Goal: Task Accomplishment & Management: Manage account settings

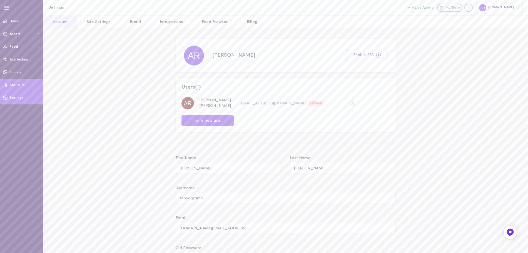
click at [21, 83] on link "Statistics" at bounding box center [21, 85] width 43 height 13
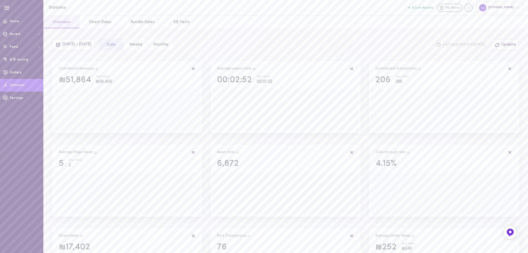
click at [174, 46] on button "Monthly" at bounding box center [160, 45] width 25 height 12
click at [91, 46] on span "[DATE] - [DATE]" at bounding box center [77, 44] width 29 height 4
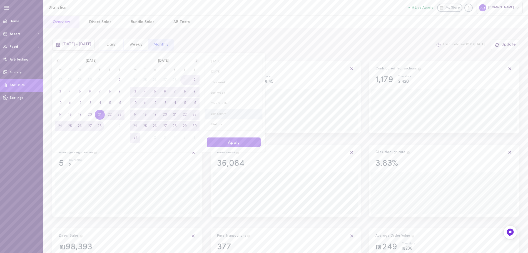
click at [224, 111] on span "Last Month" at bounding box center [233, 114] width 56 height 11
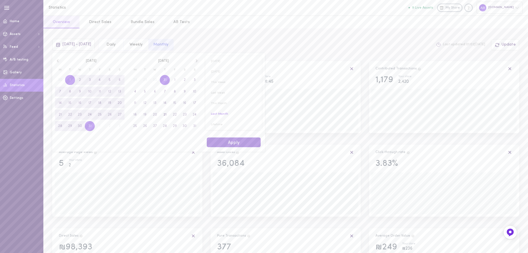
click at [235, 142] on button "Apply" at bounding box center [234, 143] width 54 height 10
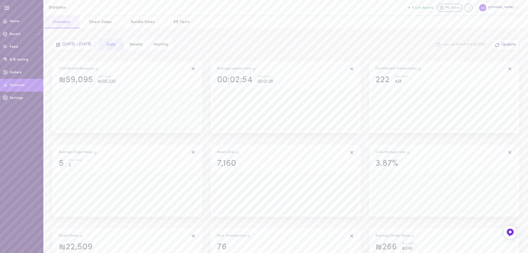
click at [518, 9] on icon at bounding box center [517, 8] width 4 height 4
click at [486, 113] on link "Settings" at bounding box center [492, 115] width 61 height 10
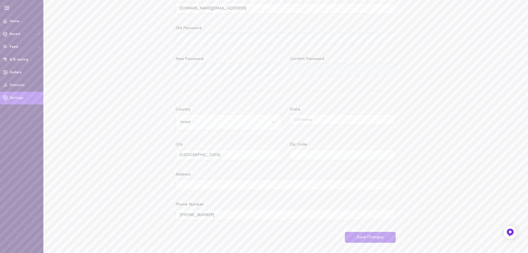
scroll to position [225, 0]
click at [24, 21] on link "Home" at bounding box center [21, 21] width 43 height 13
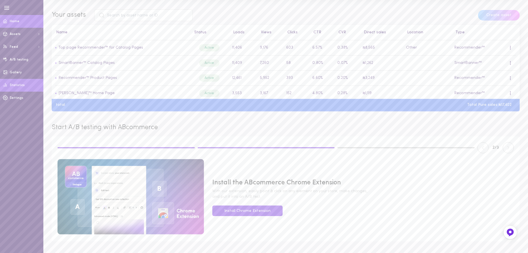
click at [21, 88] on link "Statistics" at bounding box center [21, 85] width 43 height 13
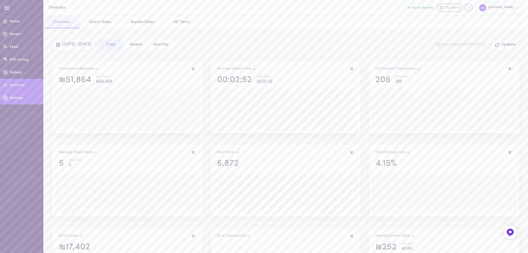
click at [19, 98] on span "Settings" at bounding box center [17, 97] width 14 height 3
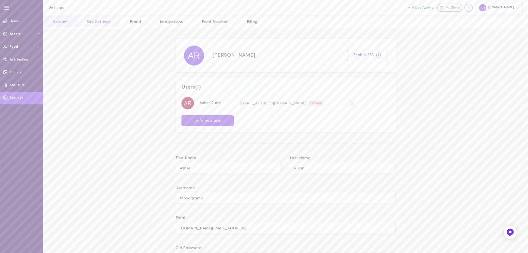
click at [93, 21] on link "Site Settings" at bounding box center [98, 22] width 43 height 13
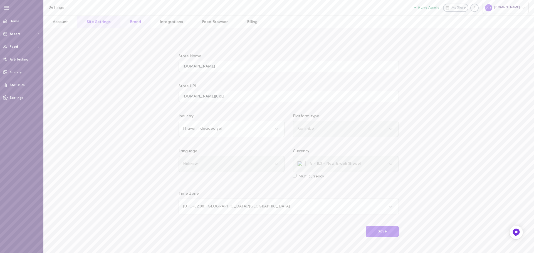
click at [134, 21] on link "Brand" at bounding box center [135, 22] width 30 height 13
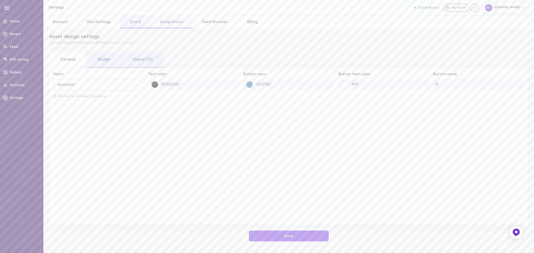
click at [167, 21] on link "Integrations" at bounding box center [171, 22] width 42 height 13
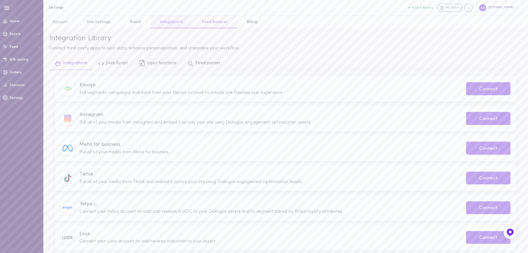
click at [205, 23] on link "Feed Browser" at bounding box center [214, 22] width 45 height 13
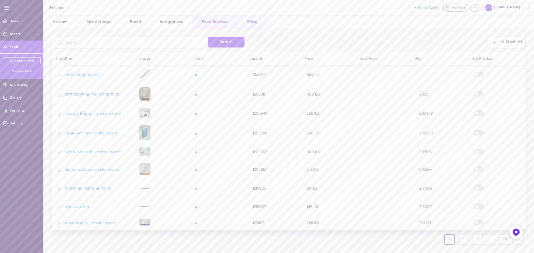
click at [251, 24] on link "Billing" at bounding box center [251, 22] width 29 height 13
